Goal: Information Seeking & Learning: Learn about a topic

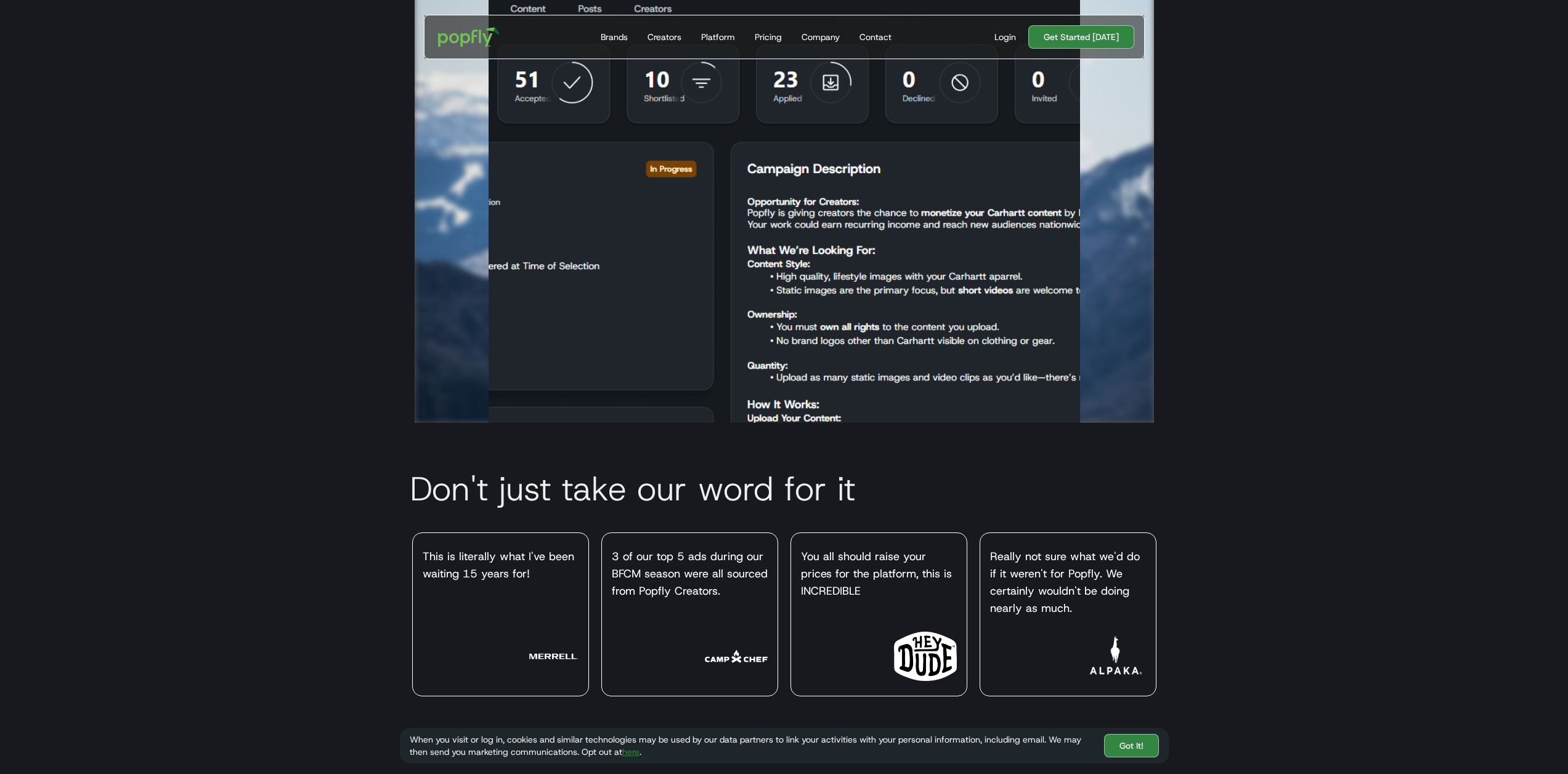
scroll to position [4423, 0]
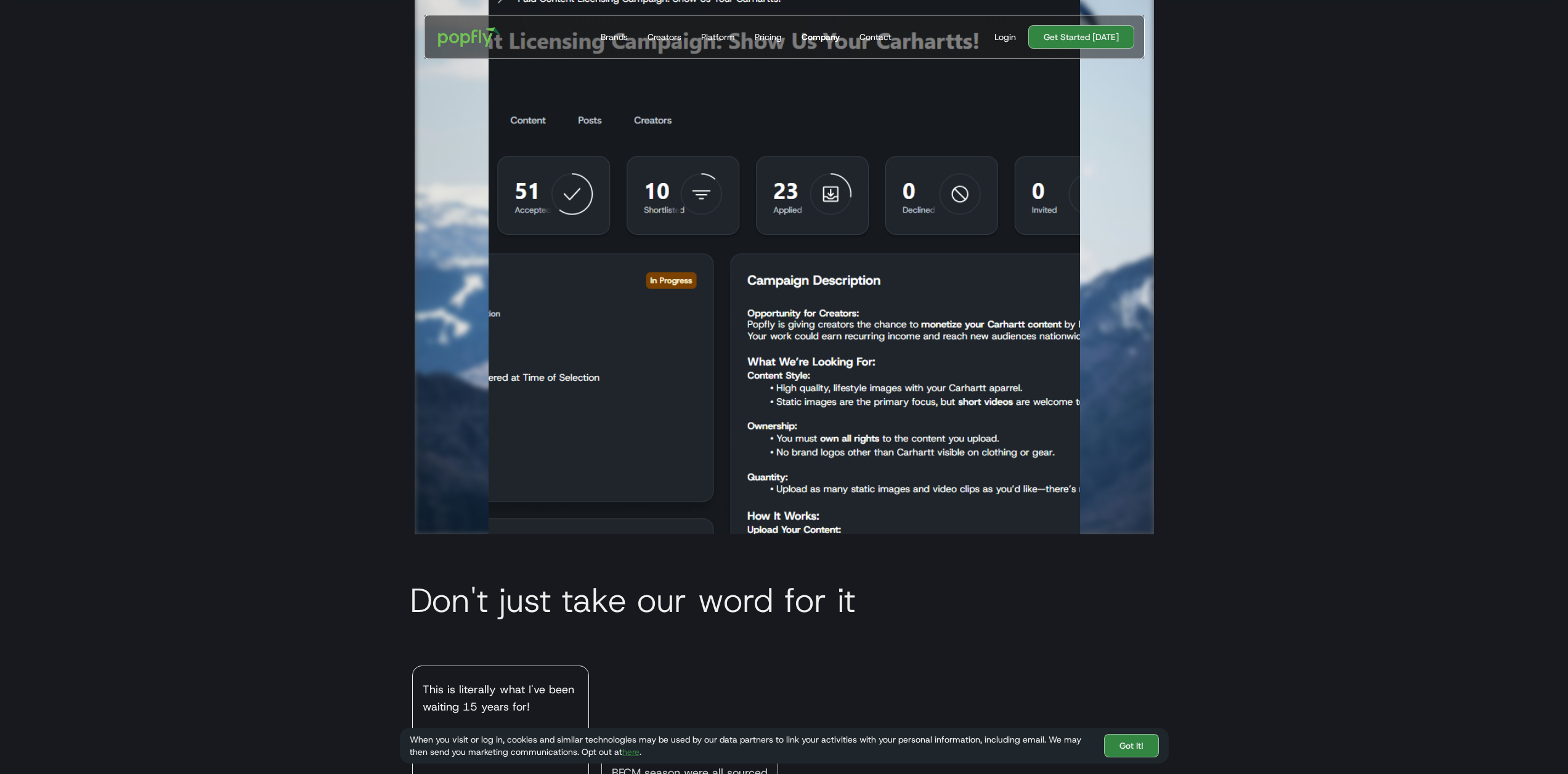
click at [821, 38] on div "Company" at bounding box center [821, 37] width 38 height 12
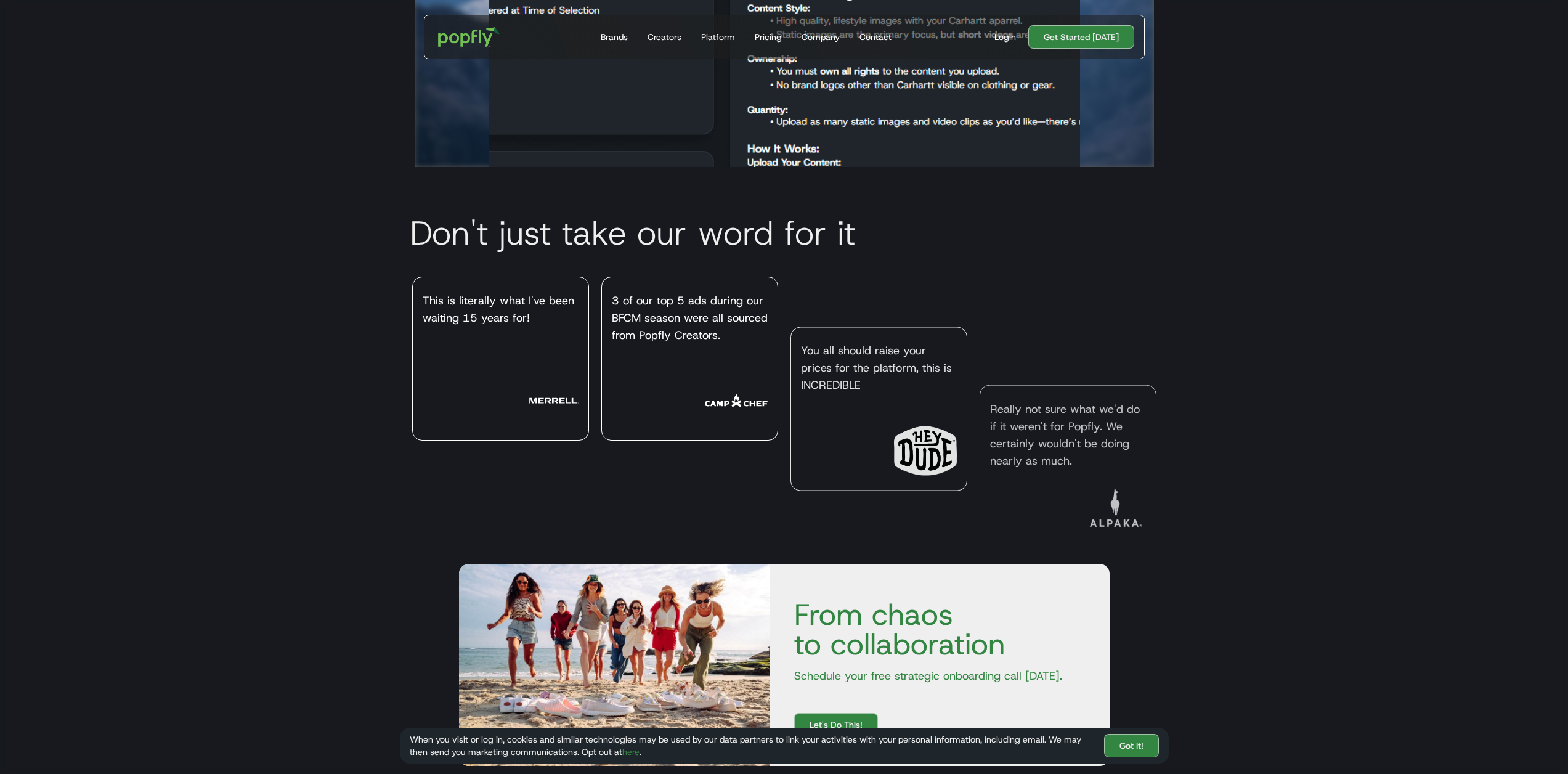
scroll to position [4866, 0]
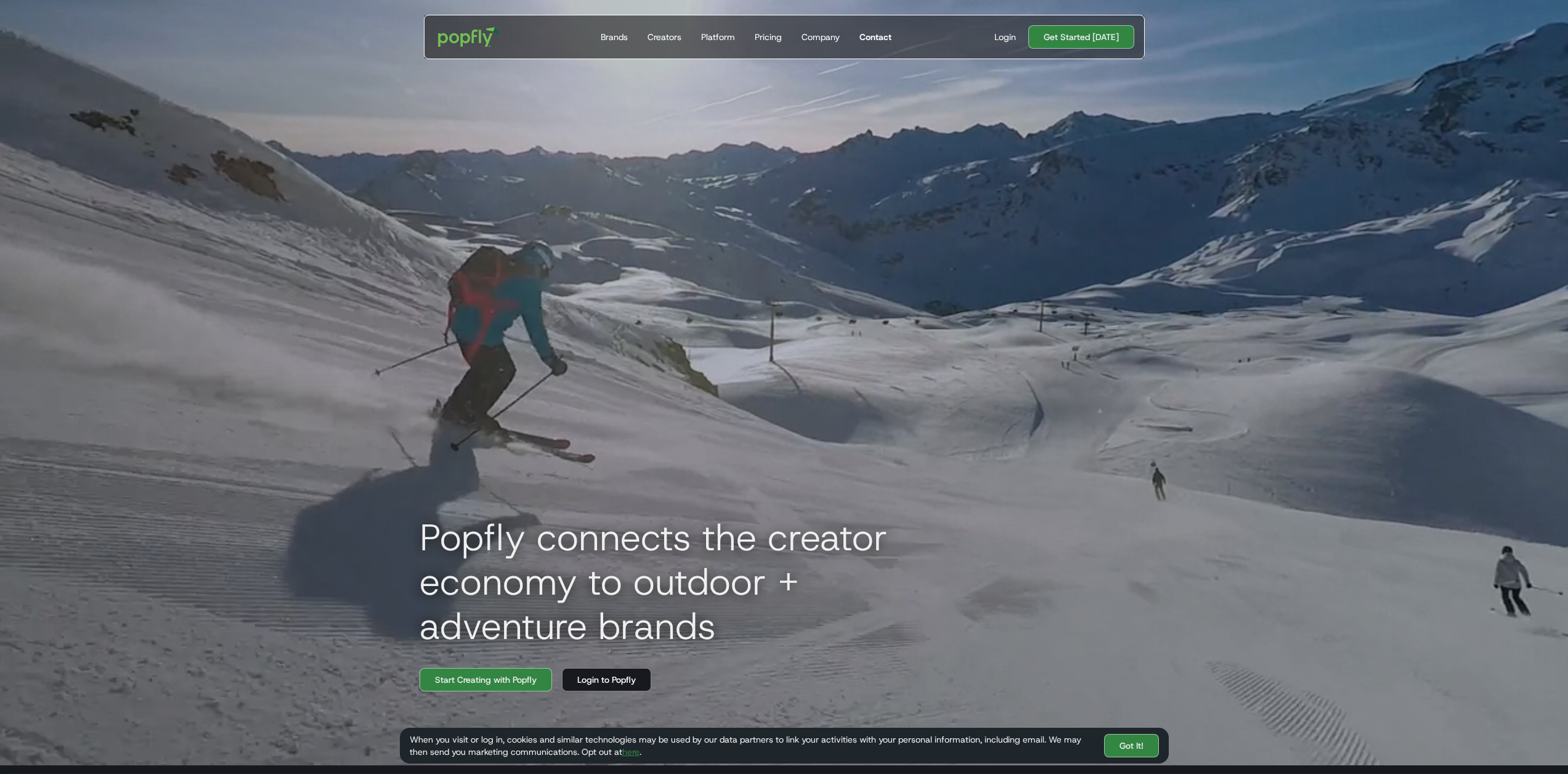
click at [874, 37] on div "Contact" at bounding box center [876, 37] width 32 height 12
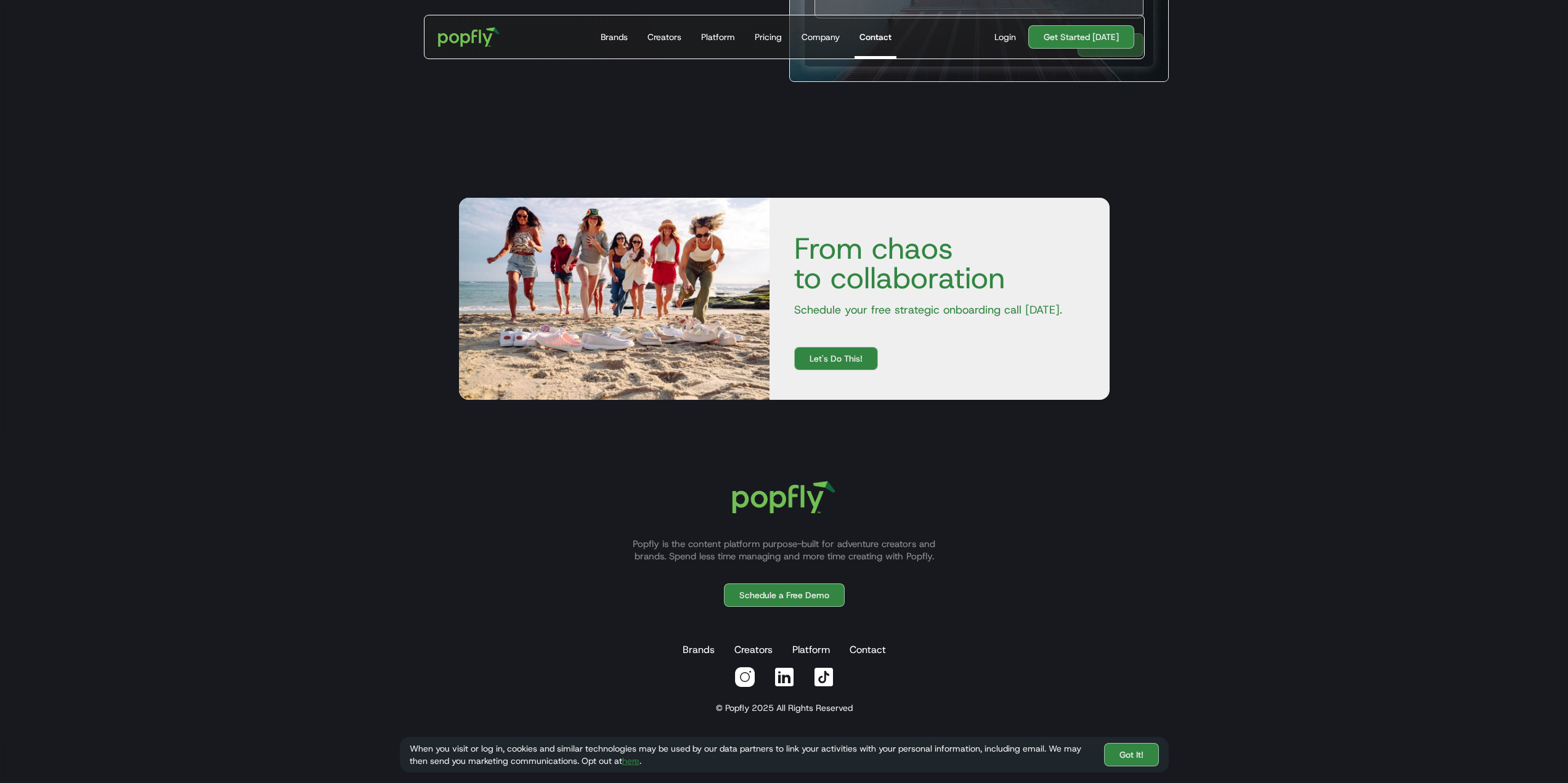
scroll to position [392, 0]
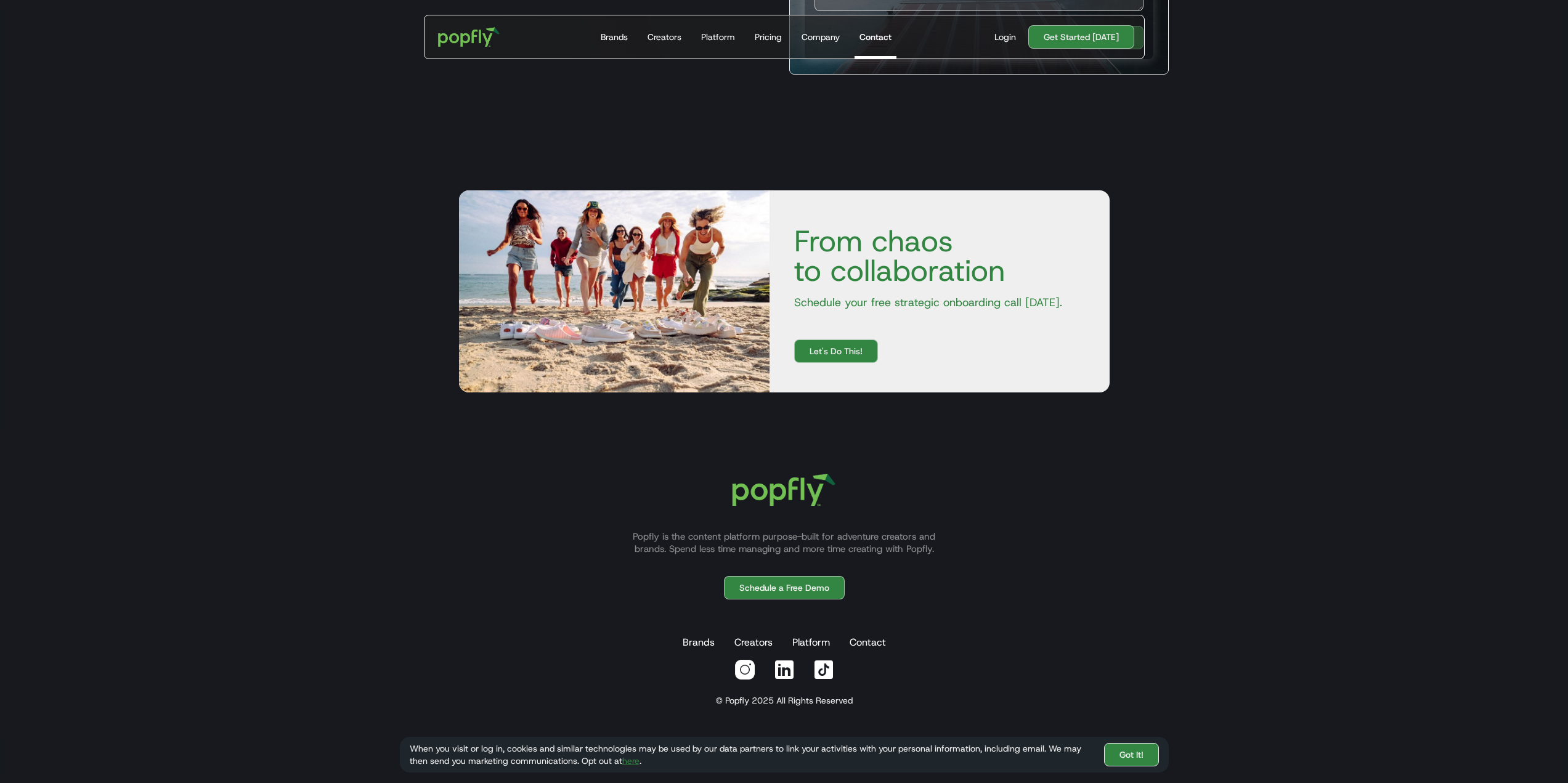
click at [1131, 761] on link "Got It!" at bounding box center [1132, 755] width 55 height 23
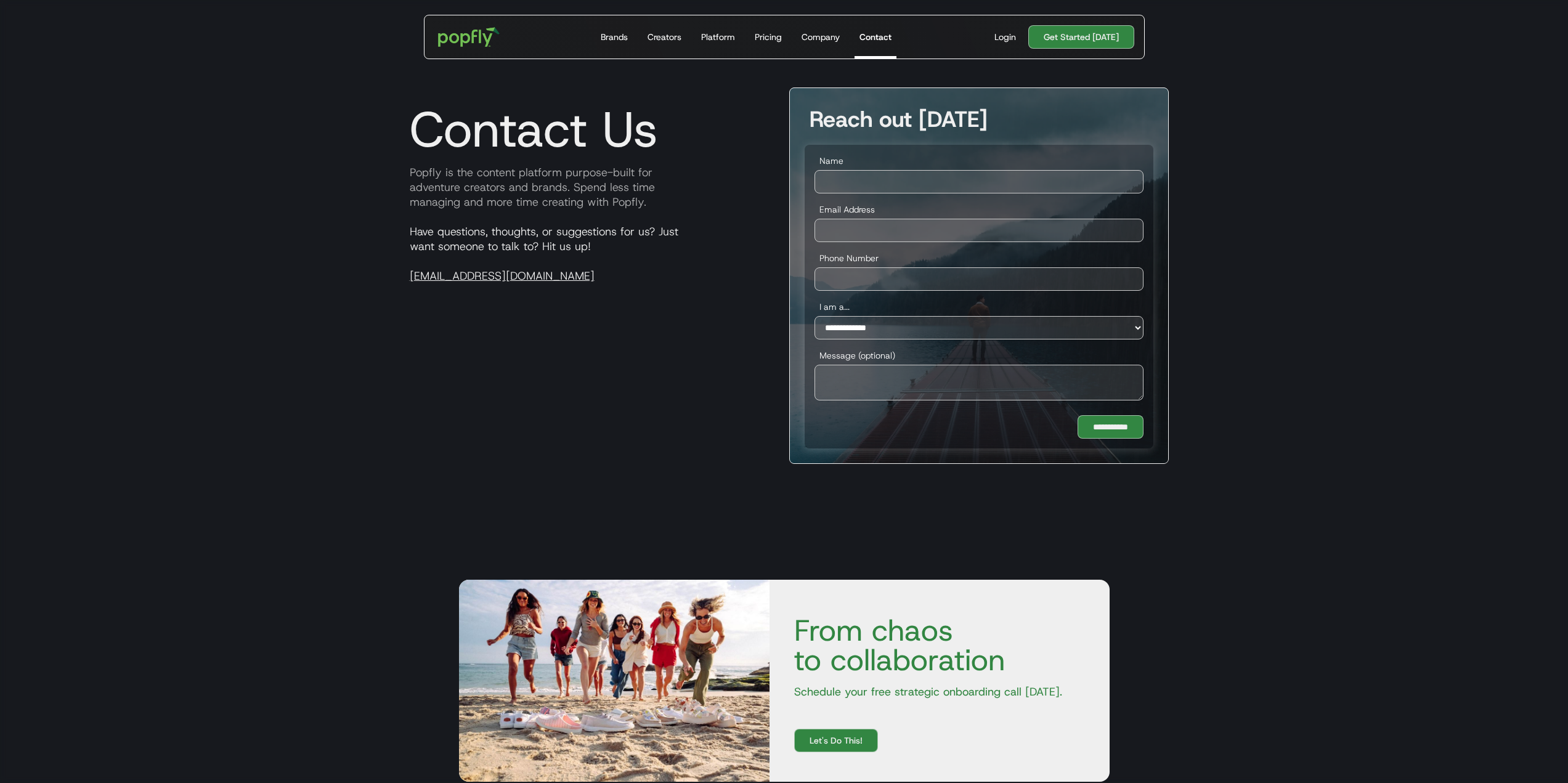
scroll to position [0, 0]
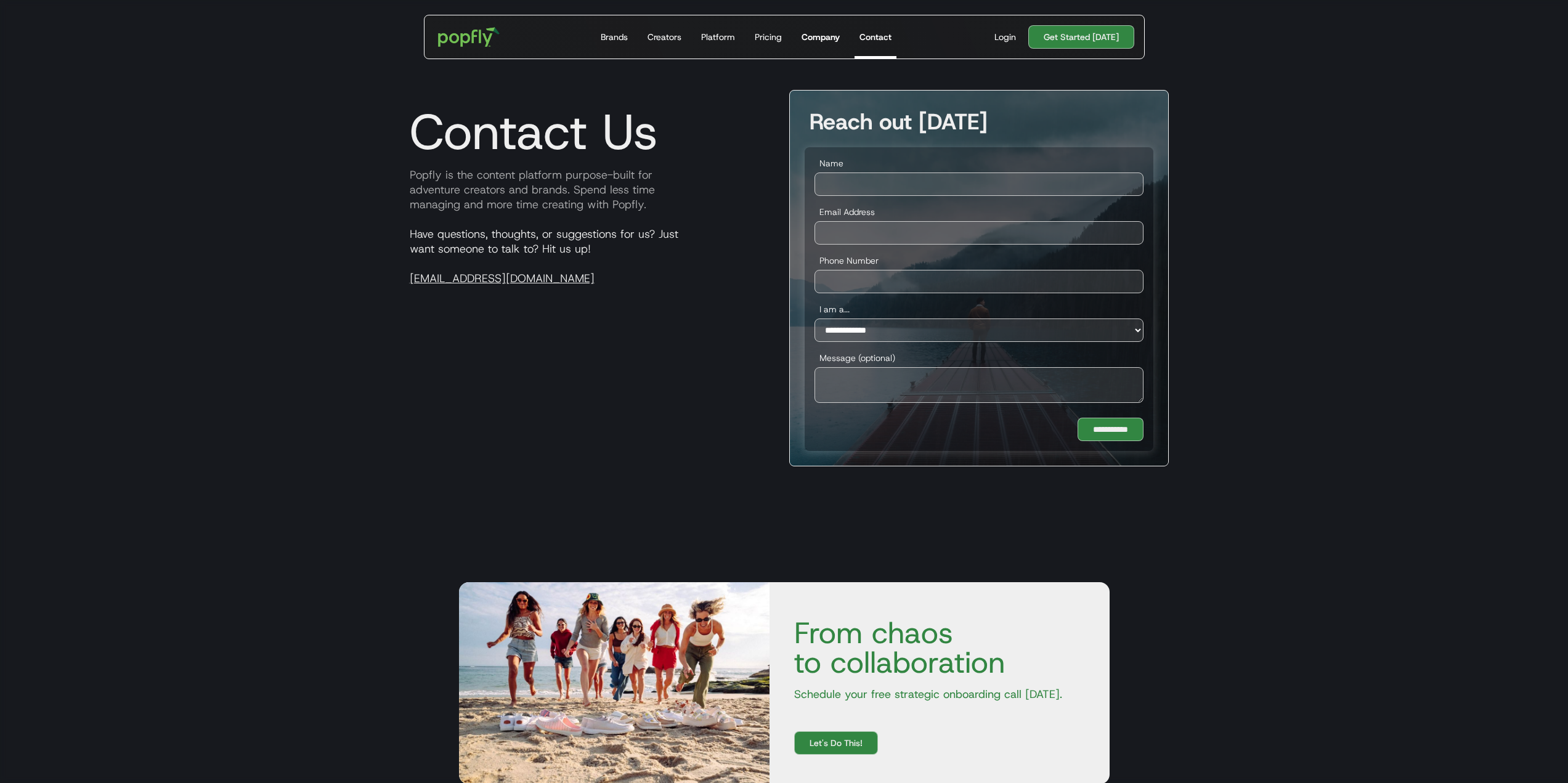
click at [820, 36] on div "Company" at bounding box center [821, 37] width 38 height 12
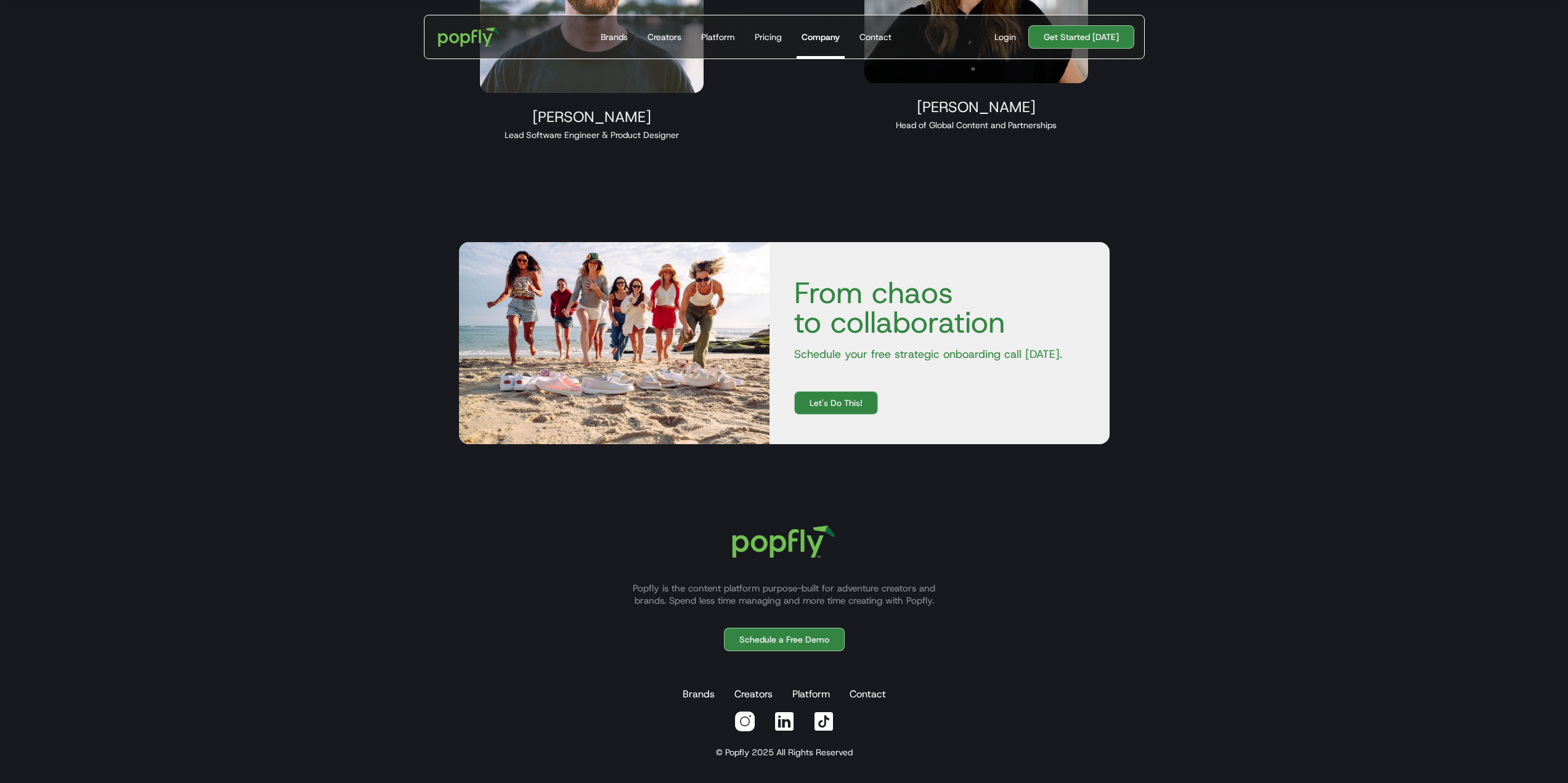
scroll to position [1528, 0]
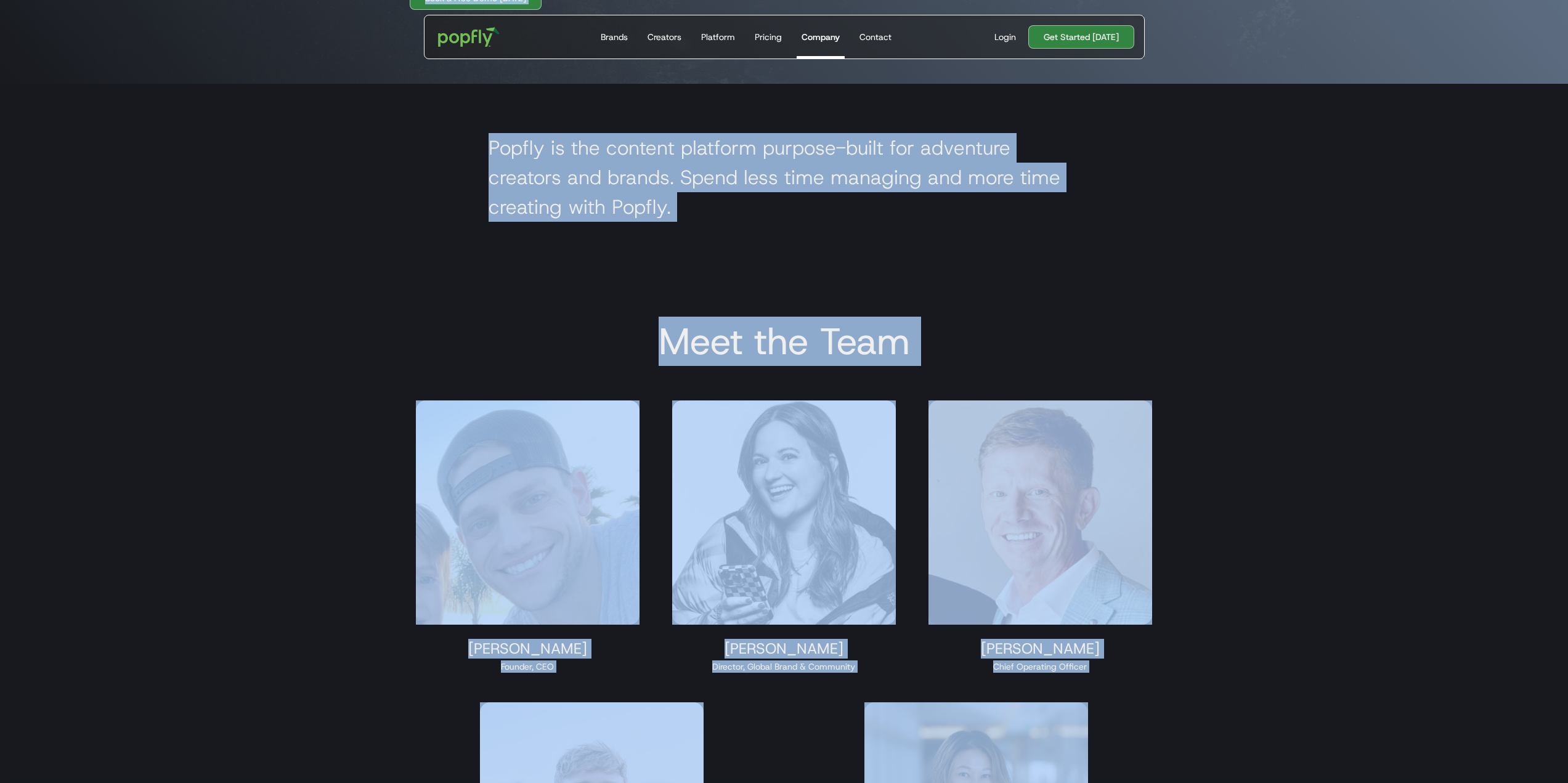
drag, startPoint x: 1567, startPoint y: 539, endPoint x: 1555, endPoint y: -75, distance: 614.1
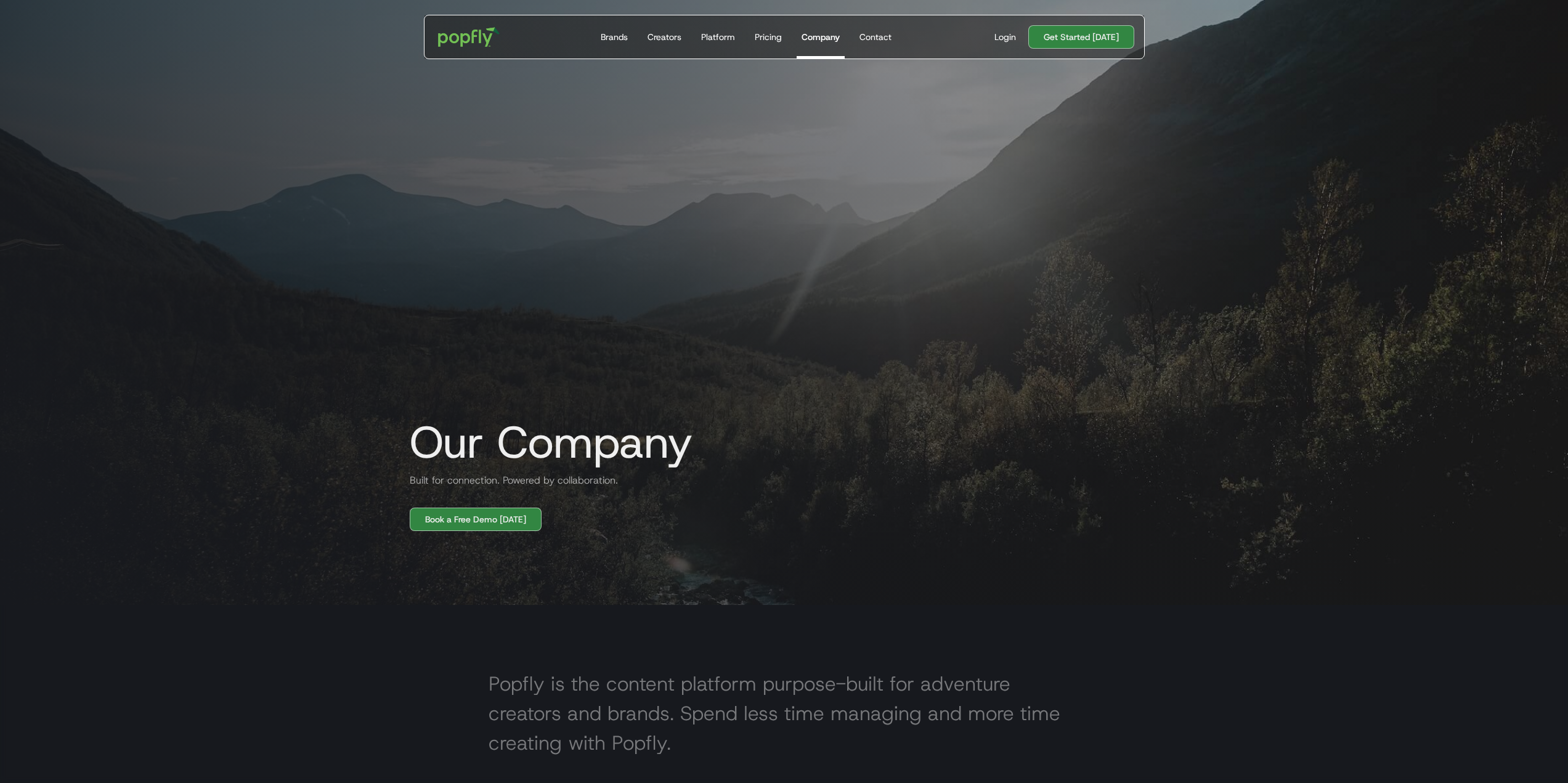
drag, startPoint x: 449, startPoint y: 118, endPoint x: 511, endPoint y: 105, distance: 63.3
click at [448, 118] on div "Our Company Built for connection. Powered by collaboration. Book a Free Demo To…" at bounding box center [784, 176] width 789 height 709
click at [607, 39] on div "Brands" at bounding box center [613, 37] width 27 height 12
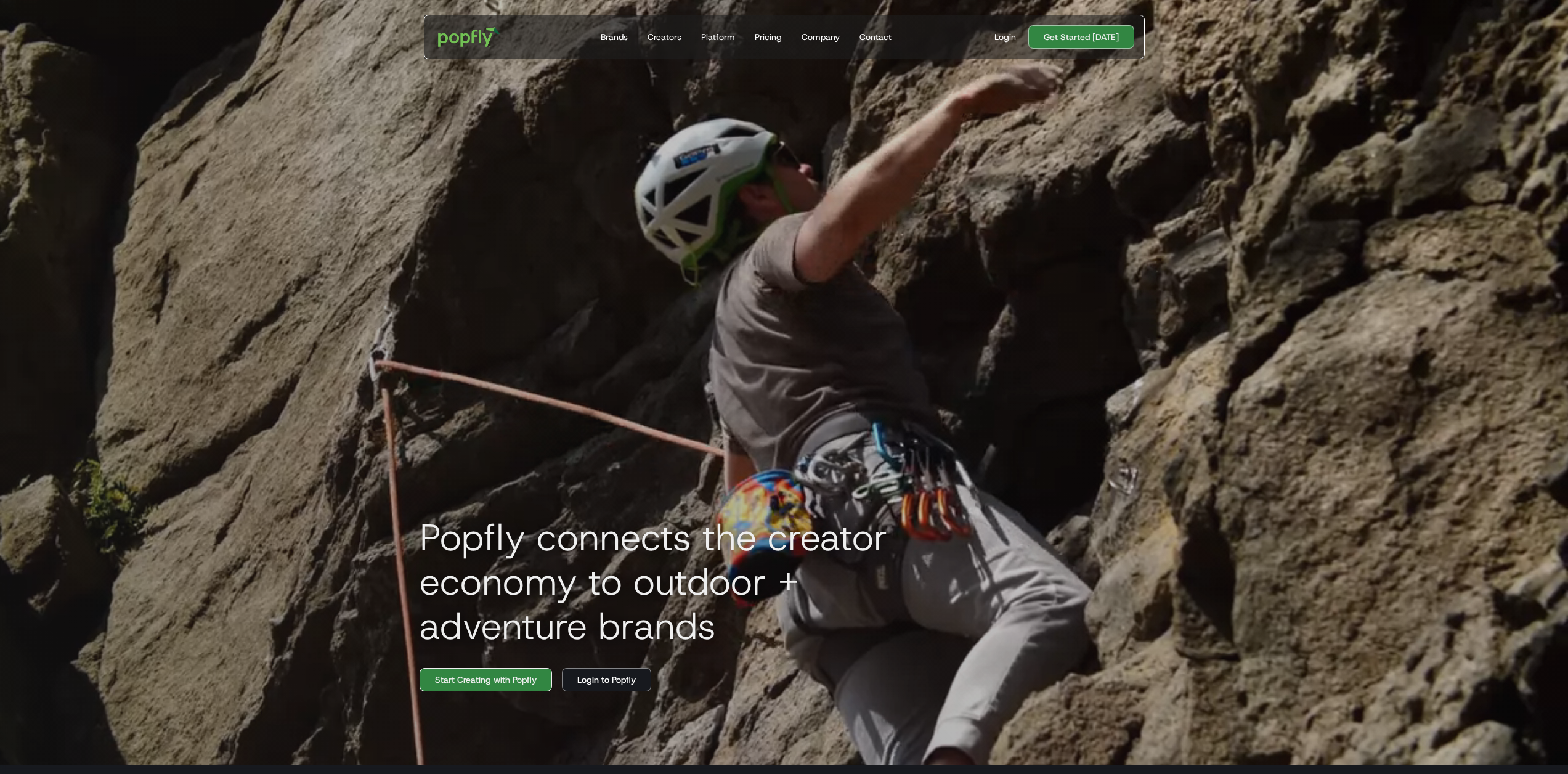
click at [505, 686] on link "Start Creating with Popfly" at bounding box center [485, 679] width 133 height 23
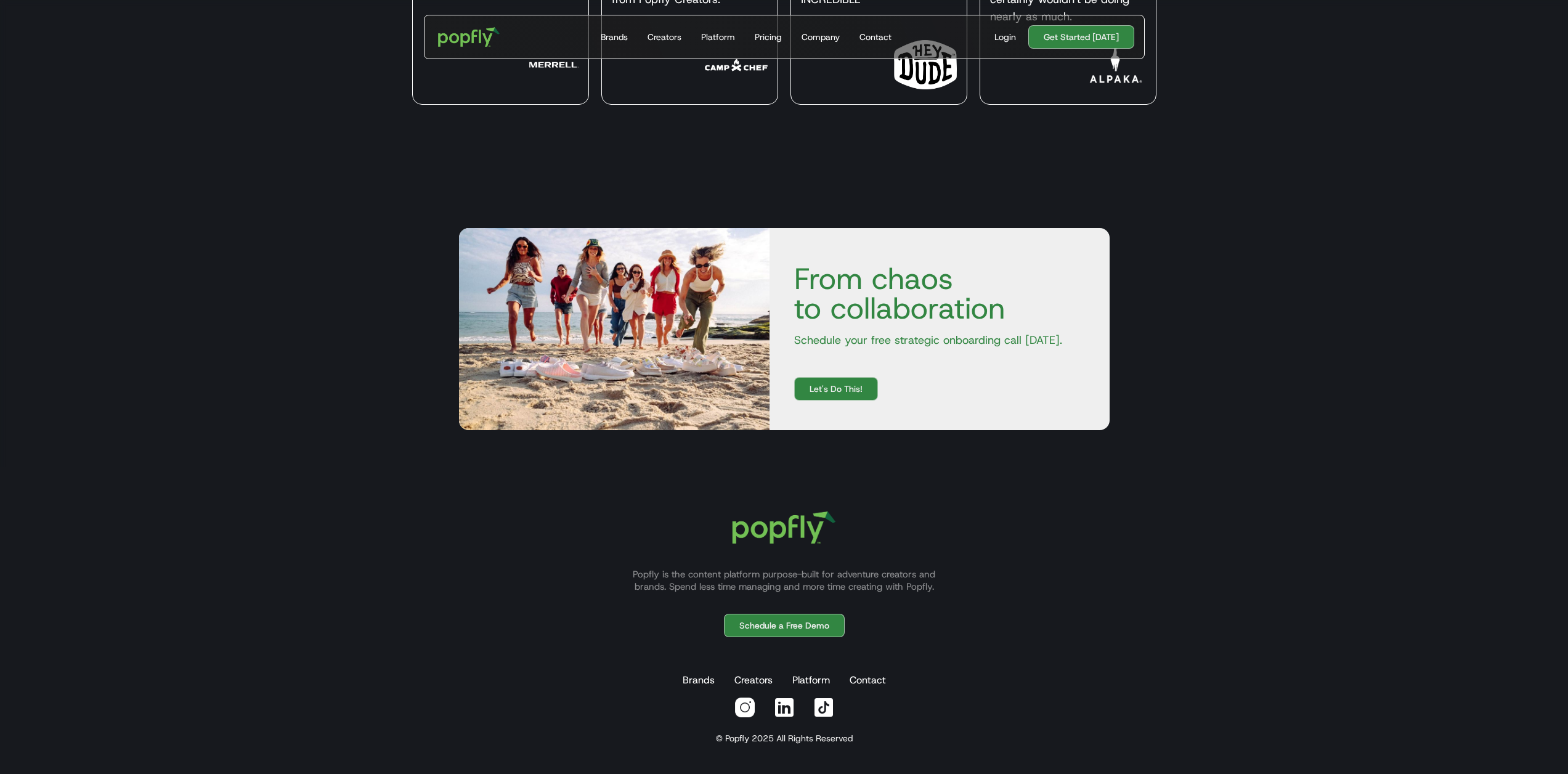
scroll to position [5178, 0]
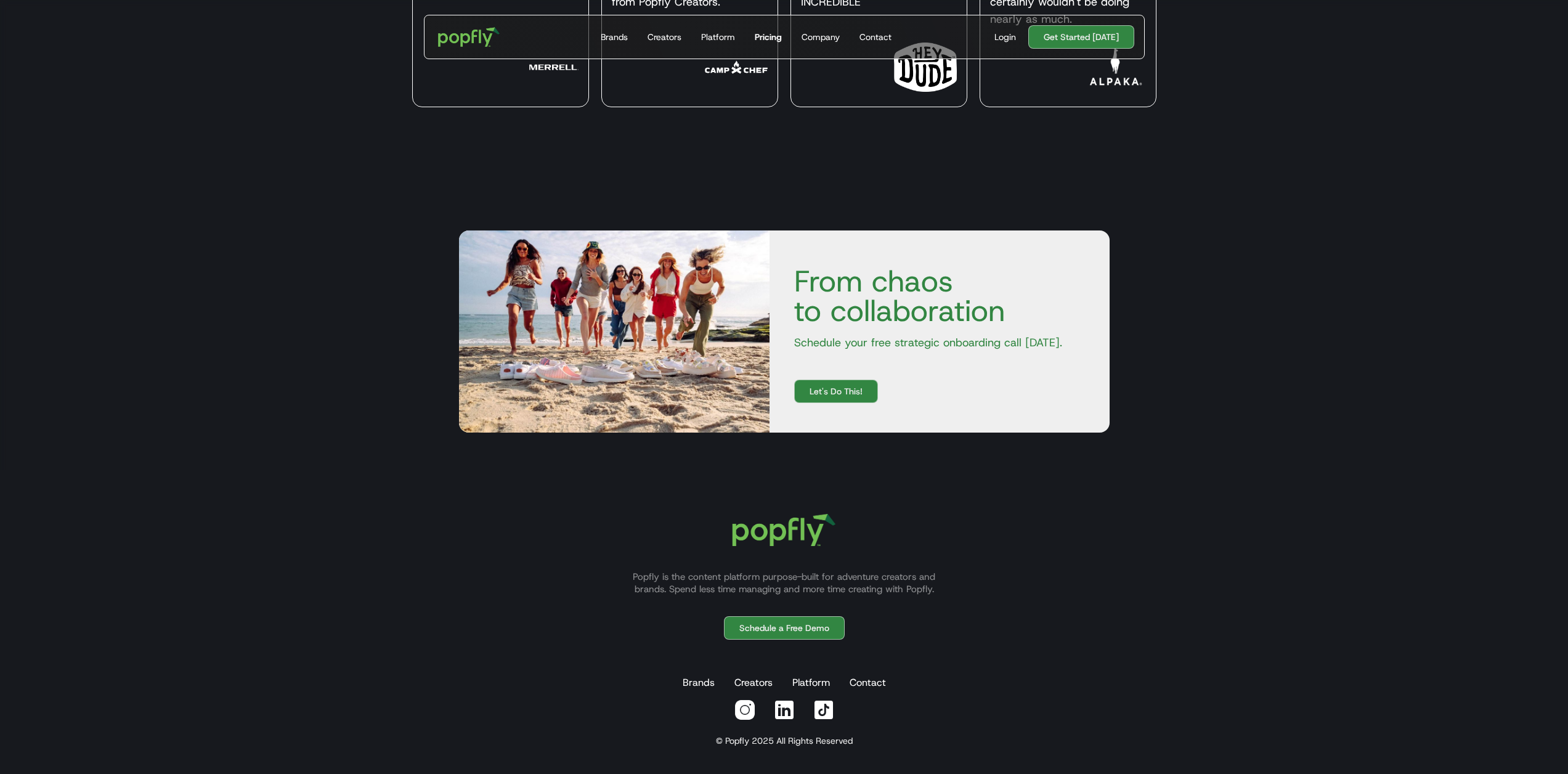
click at [779, 40] on div "Pricing" at bounding box center [768, 37] width 27 height 12
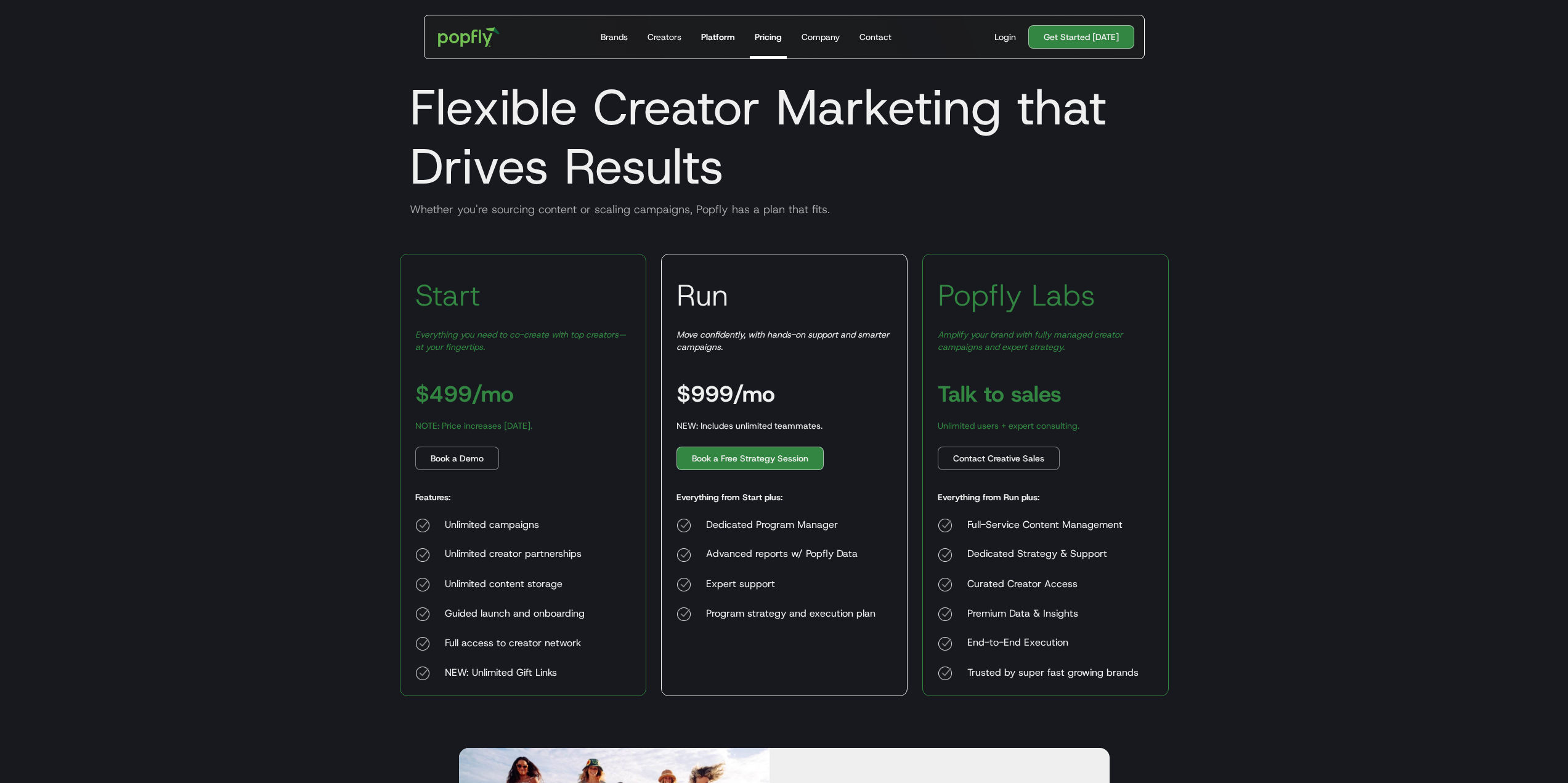
click at [719, 20] on link "Platform" at bounding box center [718, 37] width 43 height 43
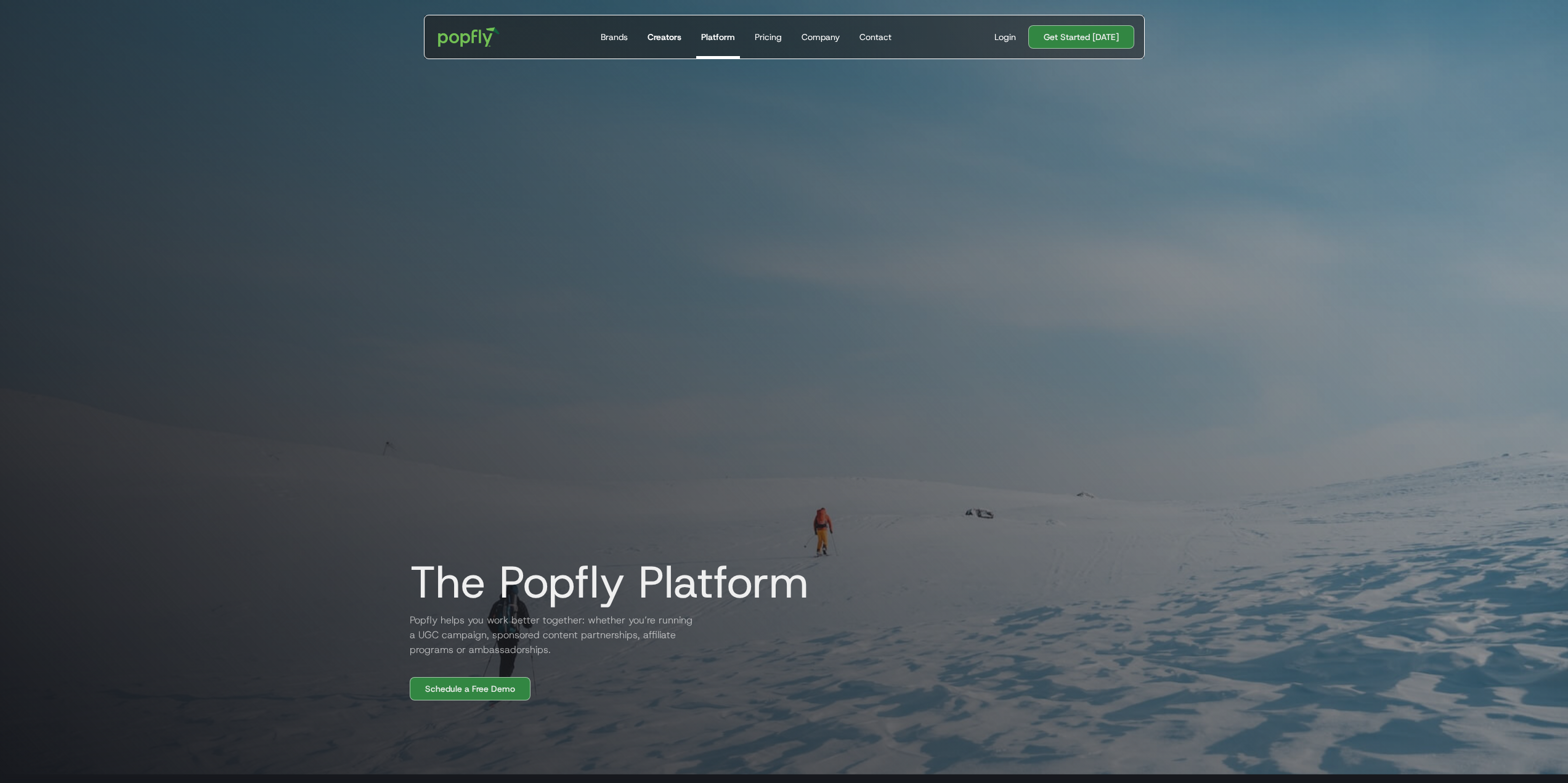
click at [669, 40] on div "Creators" at bounding box center [664, 37] width 34 height 12
